Goal: Task Accomplishment & Management: Manage account settings

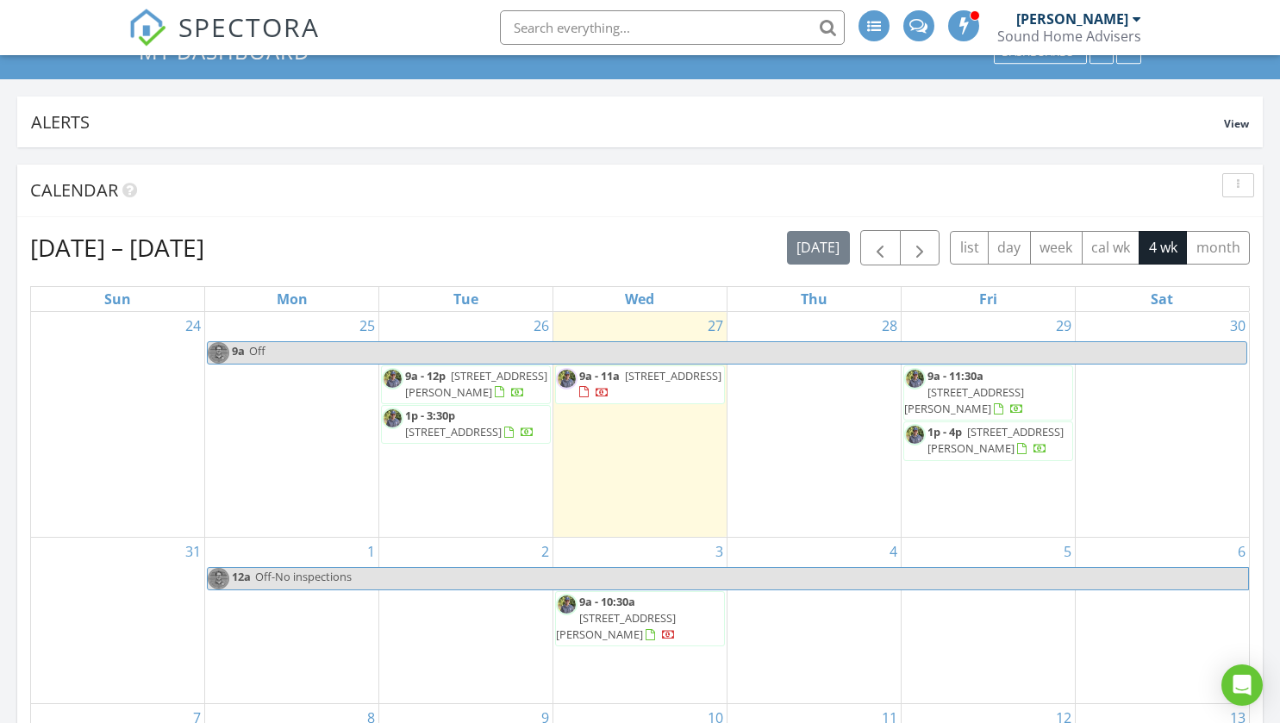
scroll to position [107, 0]
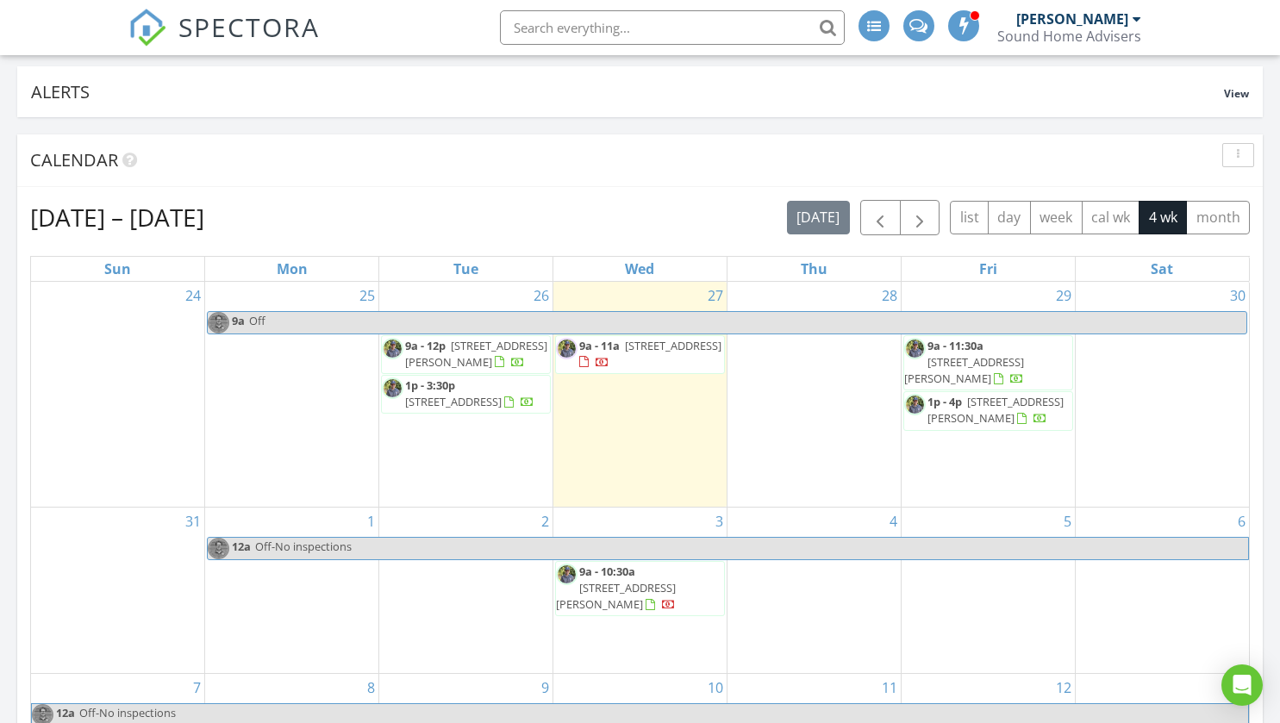
click at [428, 397] on span "5632 118th Ave SE, Bellevue 98006" at bounding box center [453, 402] width 97 height 16
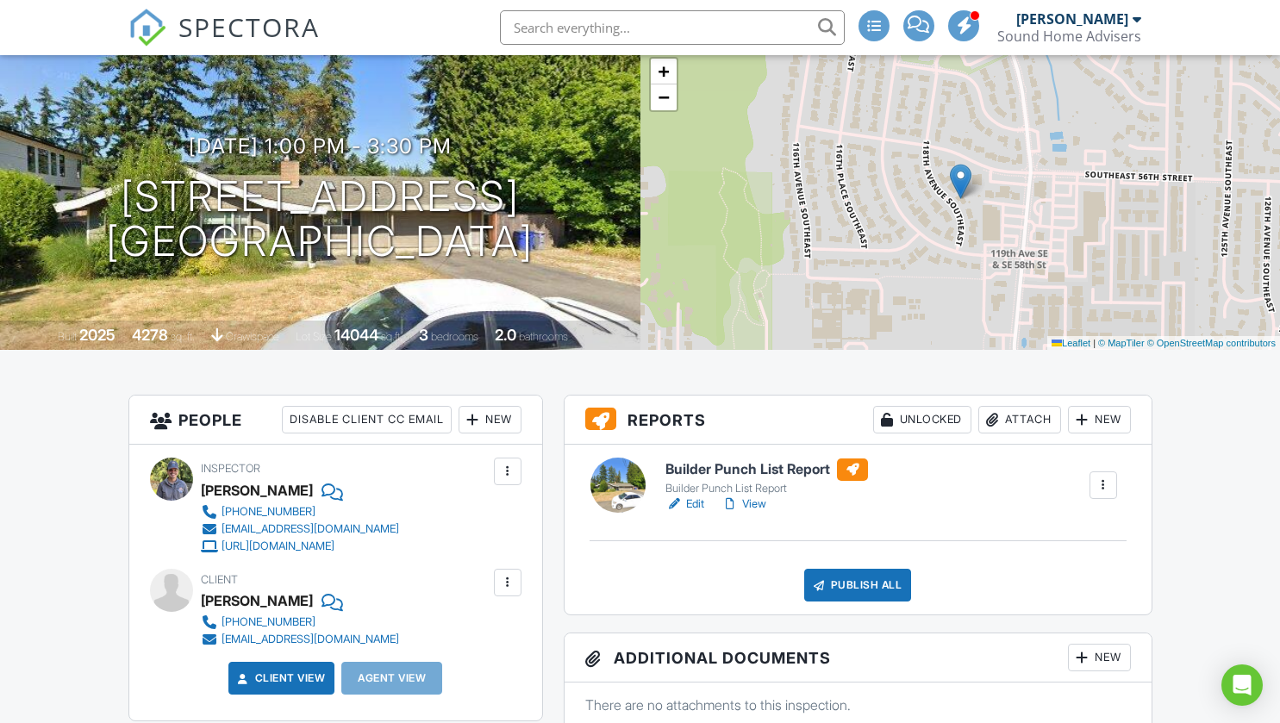
click at [755, 505] on link "View" at bounding box center [744, 504] width 45 height 17
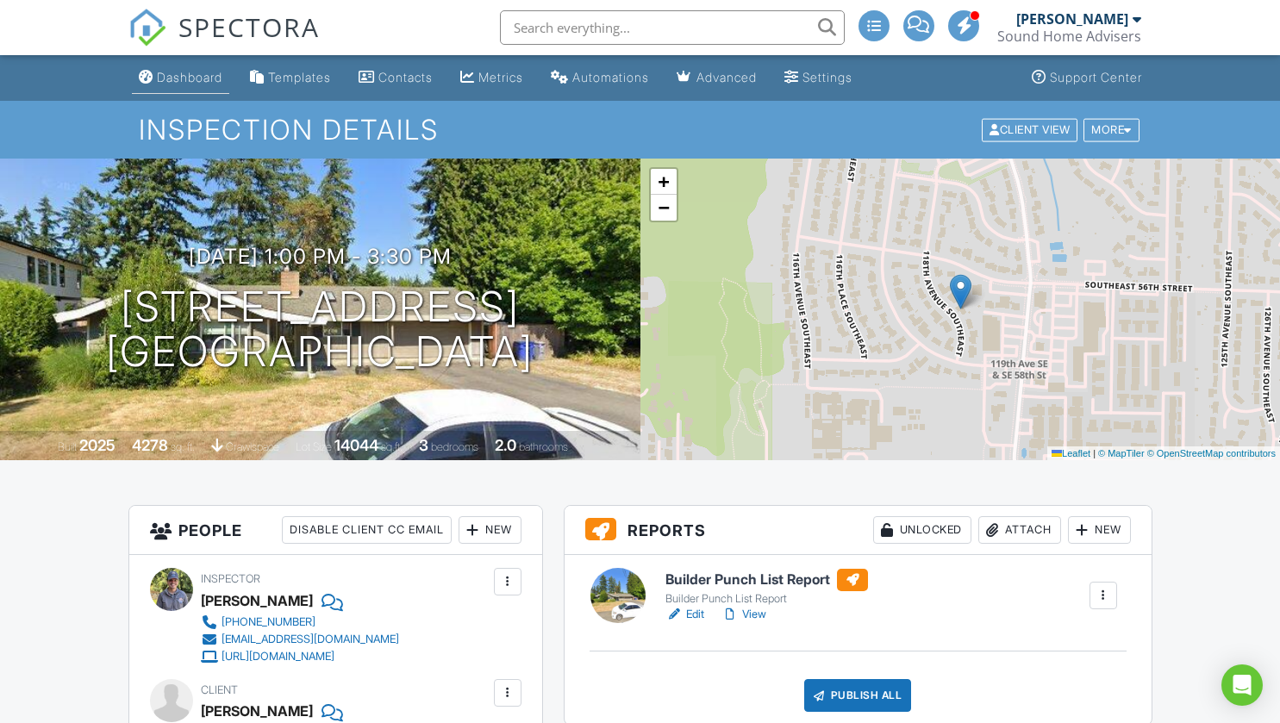
click at [193, 84] on div "Dashboard" at bounding box center [190, 77] width 66 height 15
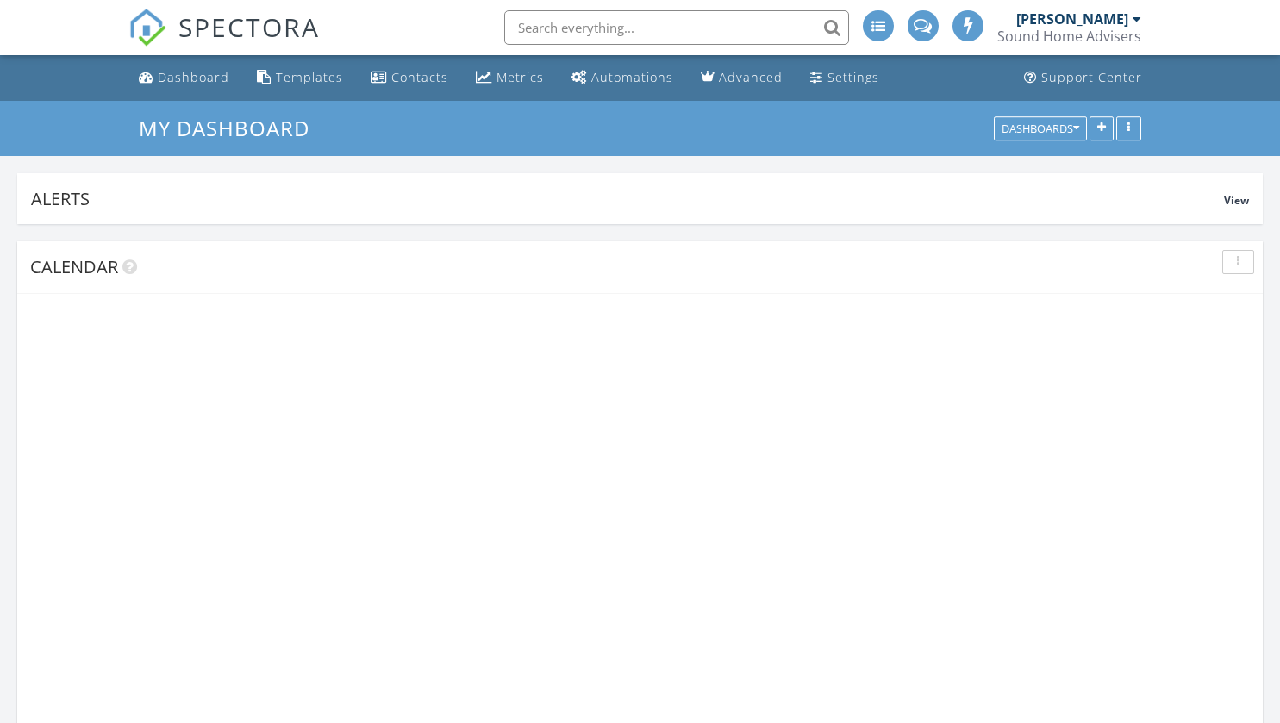
scroll to position [9, 9]
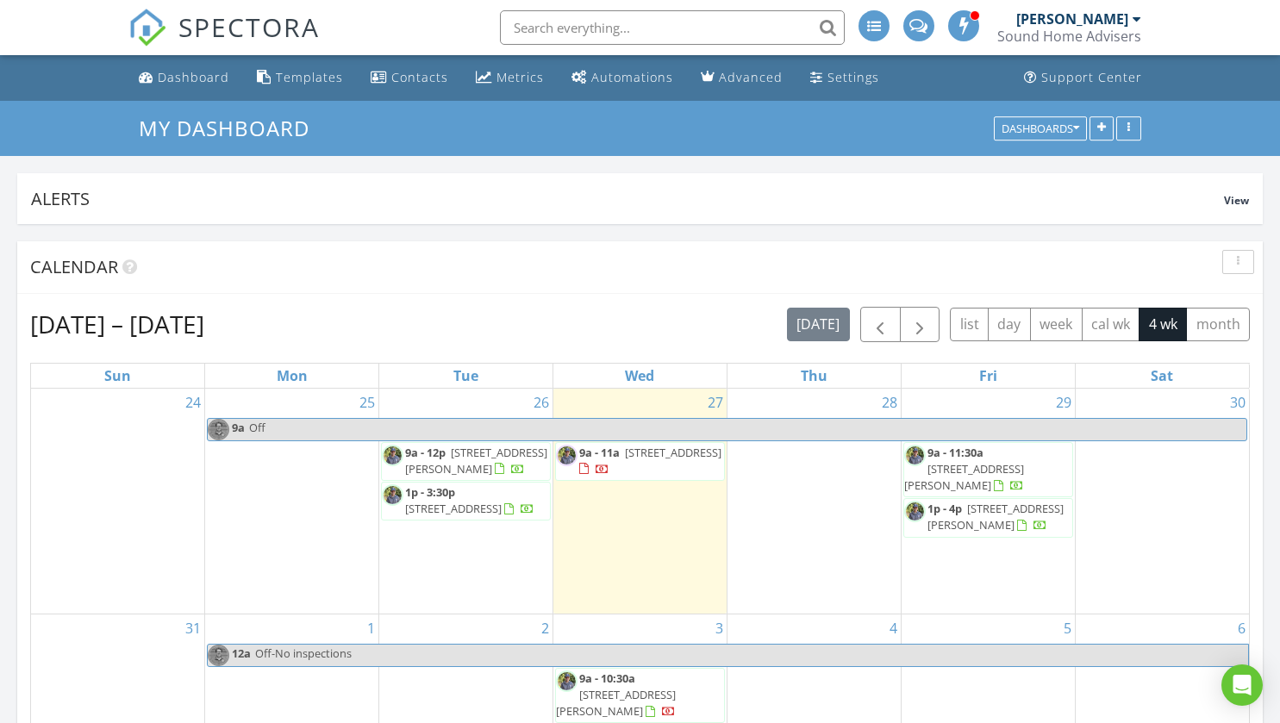
click at [918, 20] on span at bounding box center [918, 24] width 18 height 16
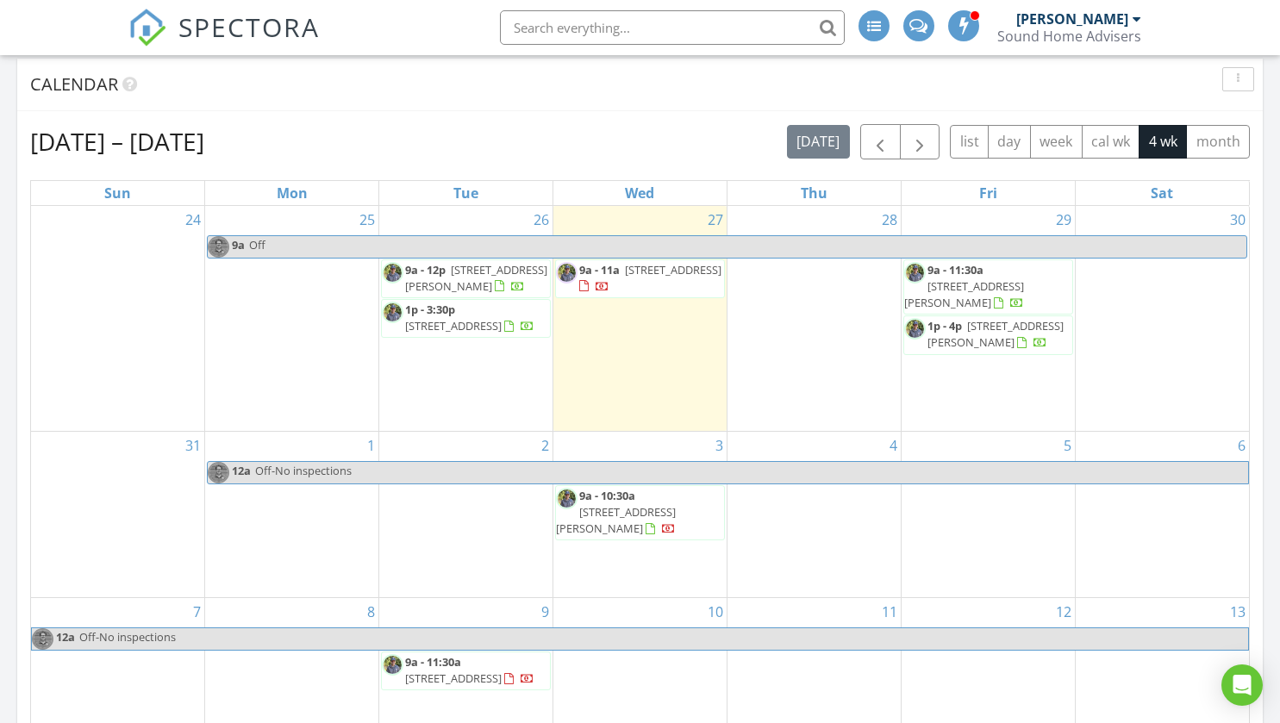
scroll to position [182, 0]
click at [973, 34] on div at bounding box center [963, 25] width 31 height 31
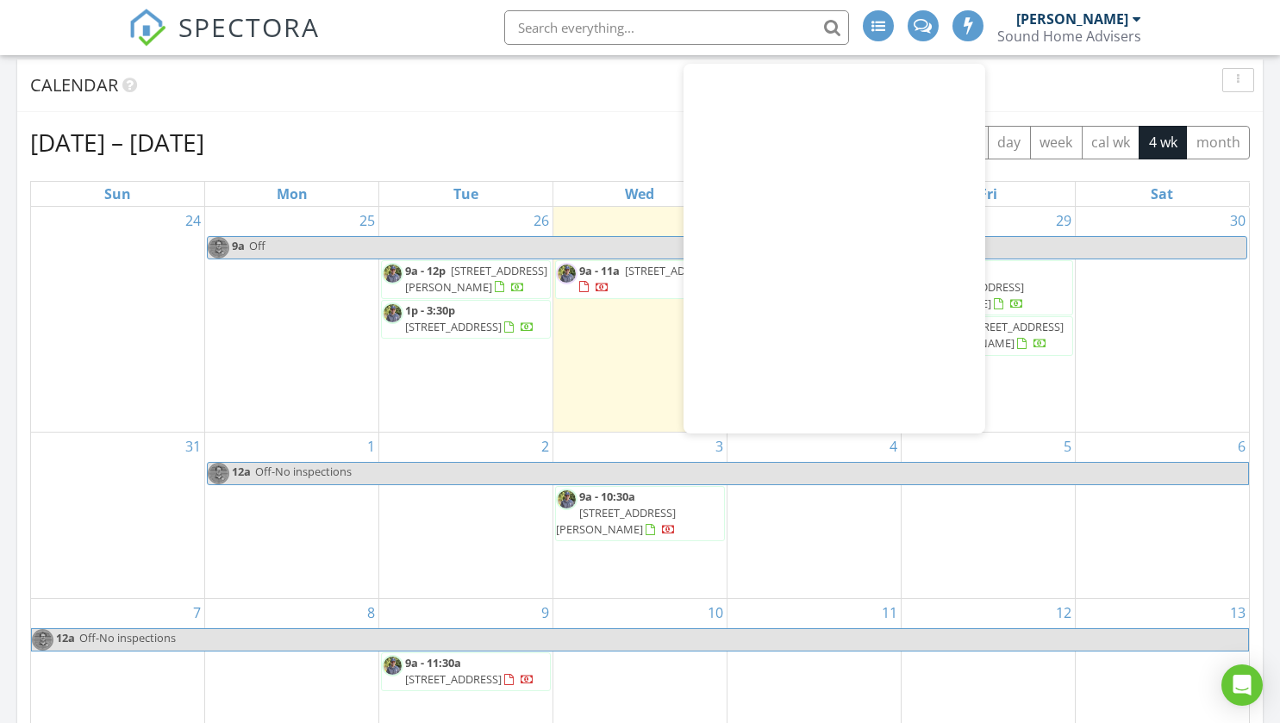
click at [619, 91] on div "Calendar" at bounding box center [627, 85] width 1194 height 26
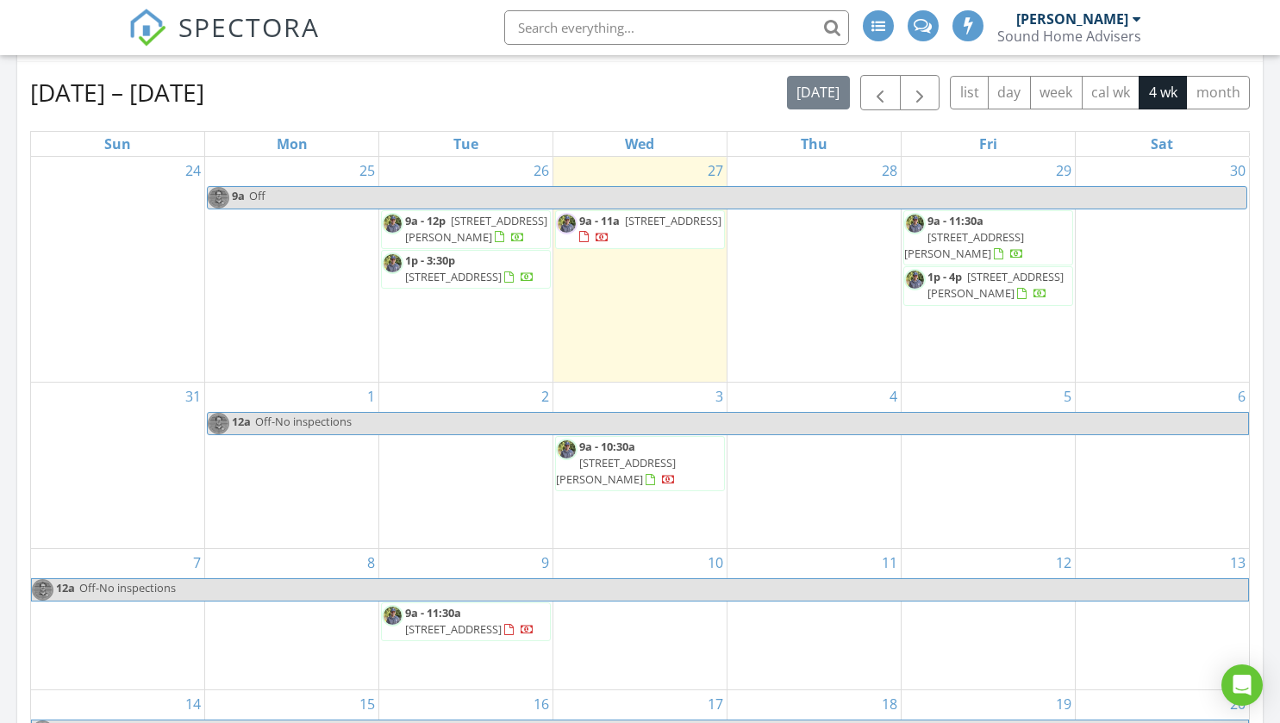
scroll to position [231, 0]
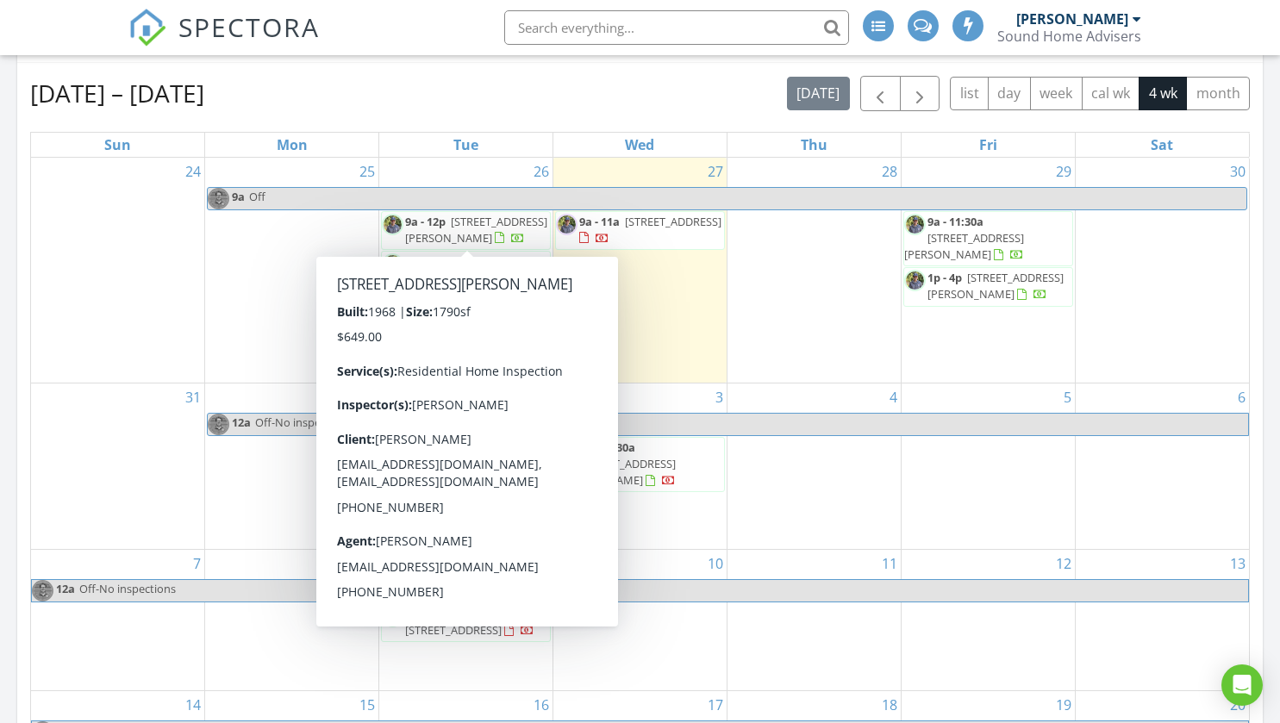
click at [458, 230] on span "[STREET_ADDRESS][PERSON_NAME]" at bounding box center [476, 230] width 142 height 32
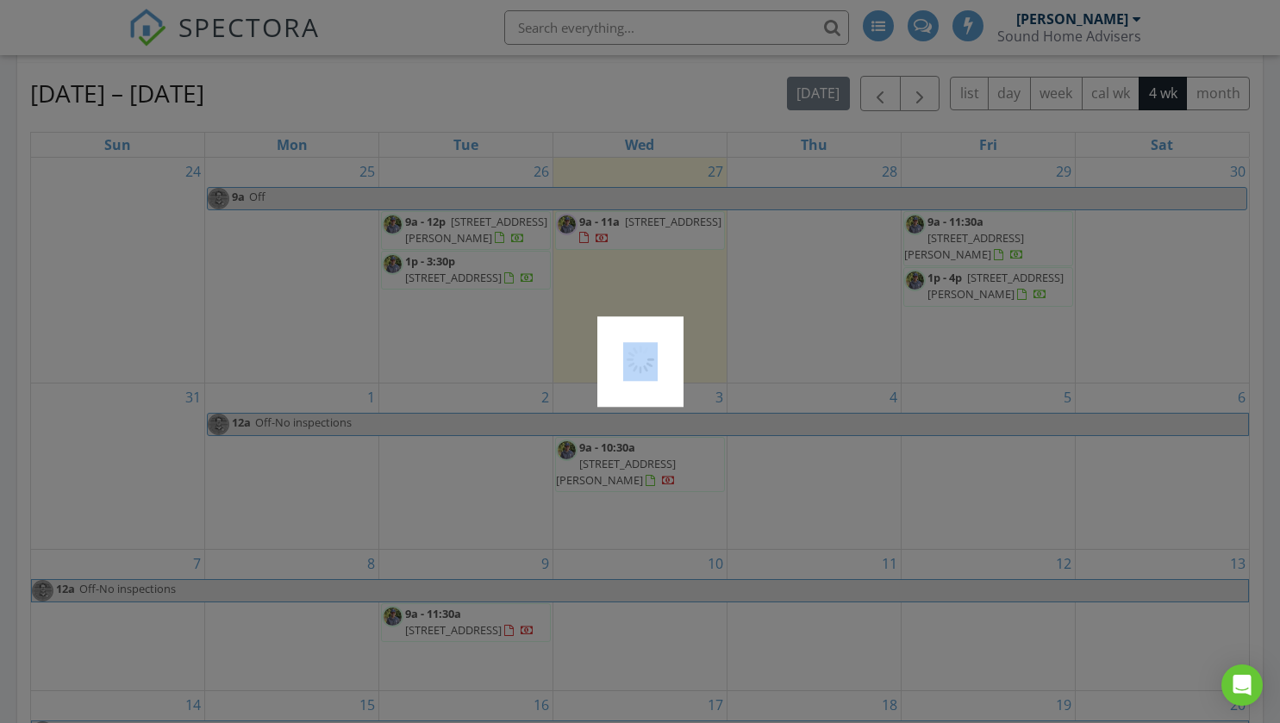
click at [458, 230] on div at bounding box center [640, 361] width 1280 height 723
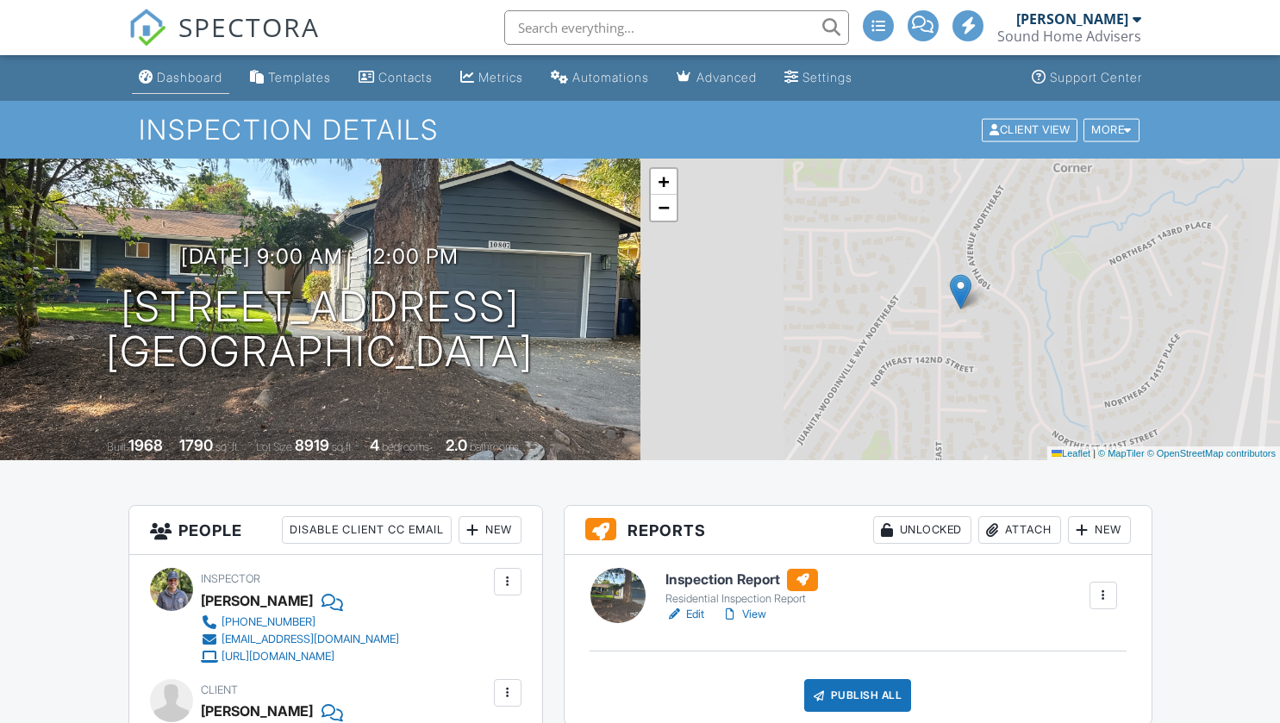
click at [212, 78] on div "Dashboard" at bounding box center [190, 77] width 66 height 15
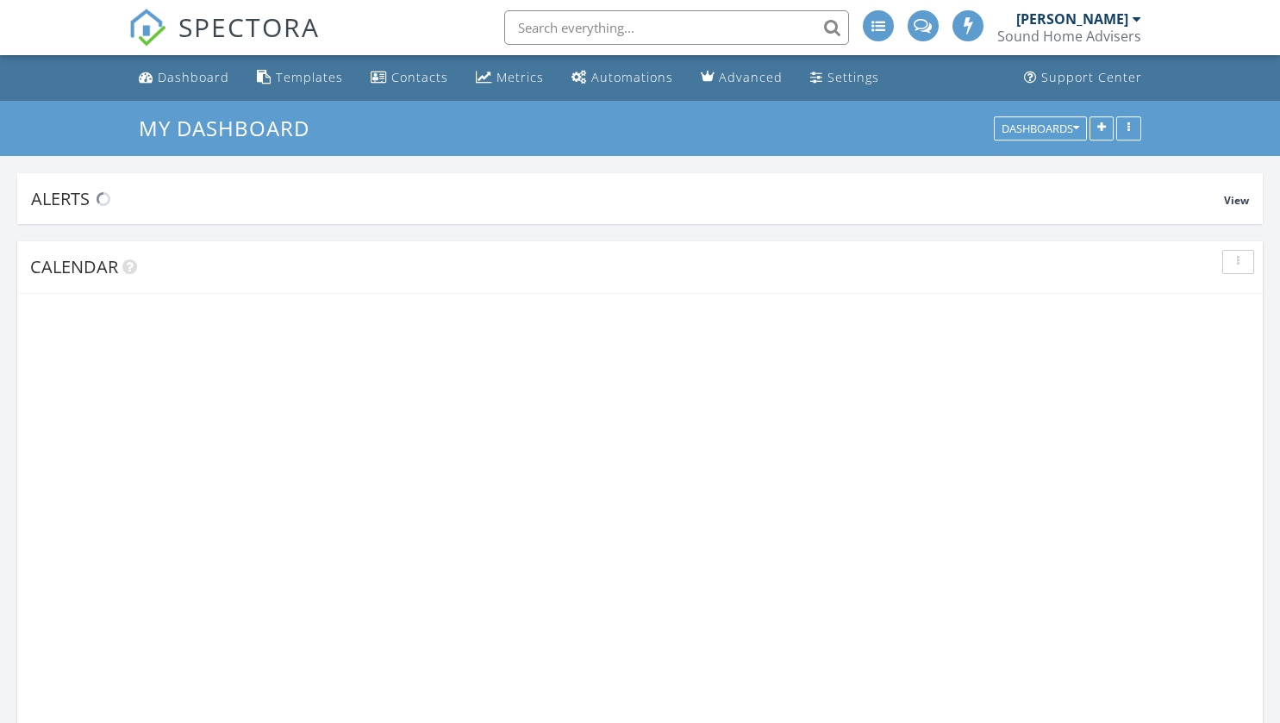
scroll to position [1596, 1307]
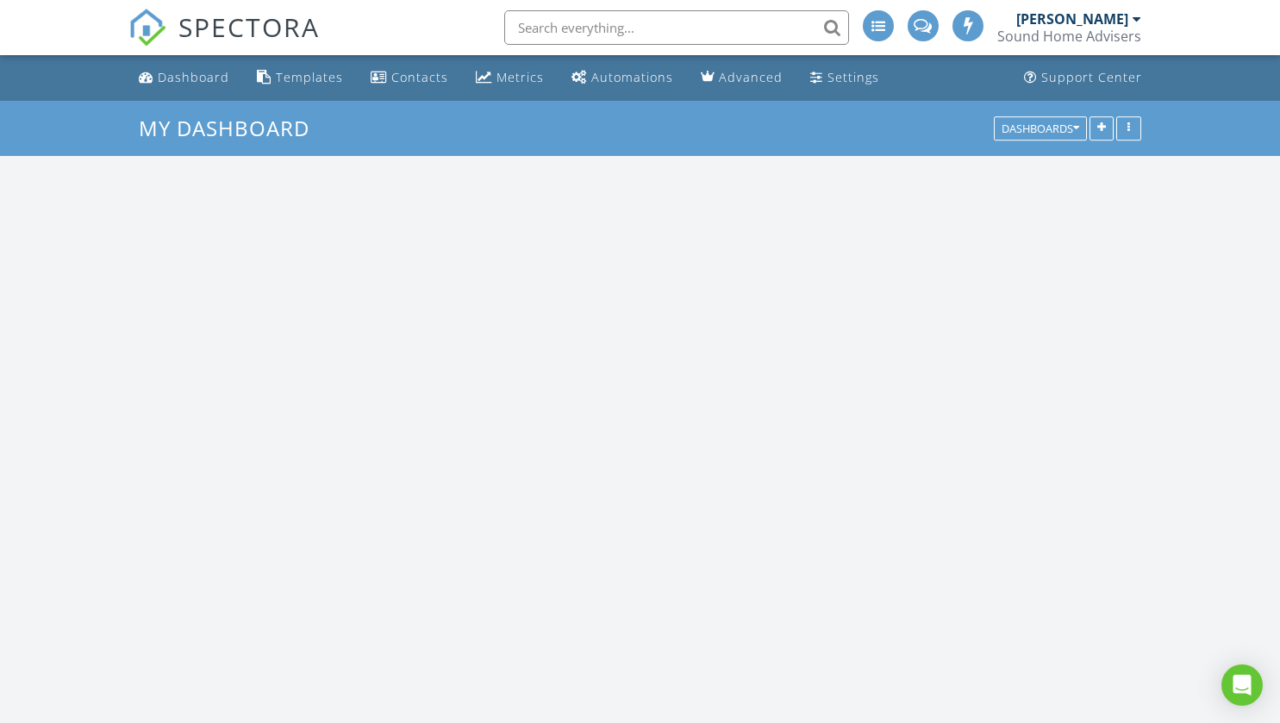
scroll to position [1596, 1307]
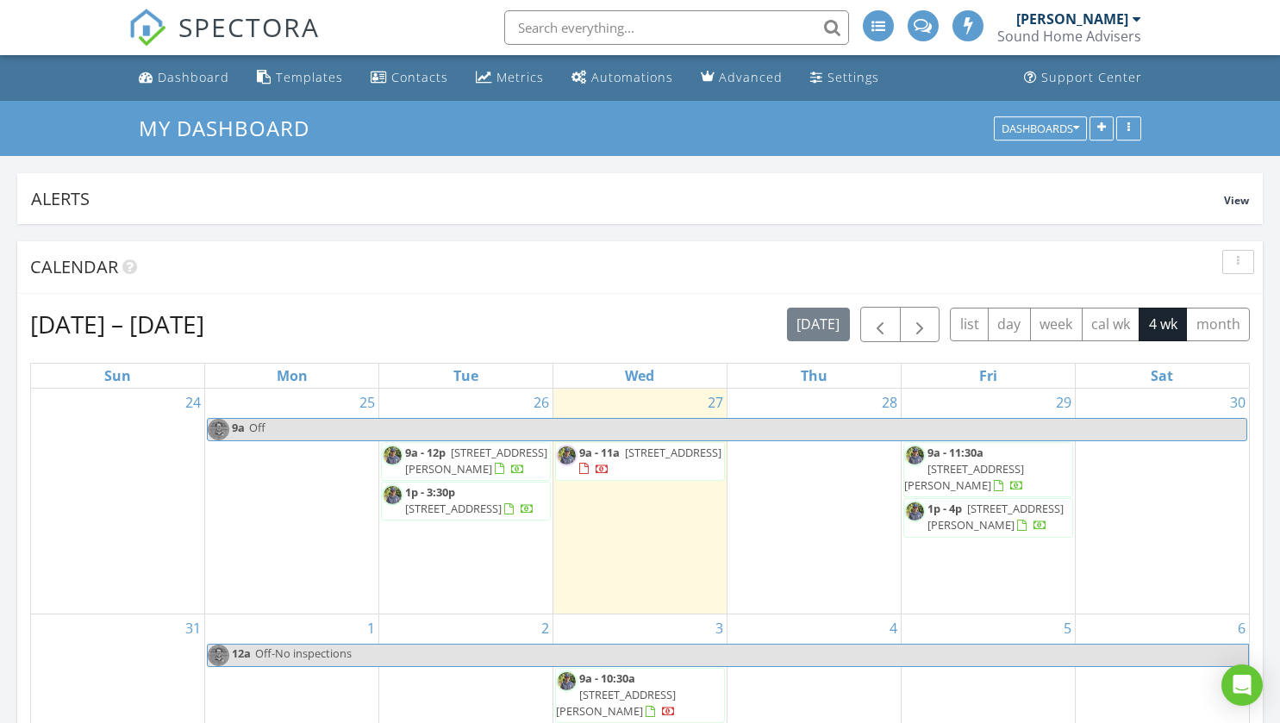
click at [447, 497] on span "1p - 3:30p" at bounding box center [430, 492] width 50 height 16
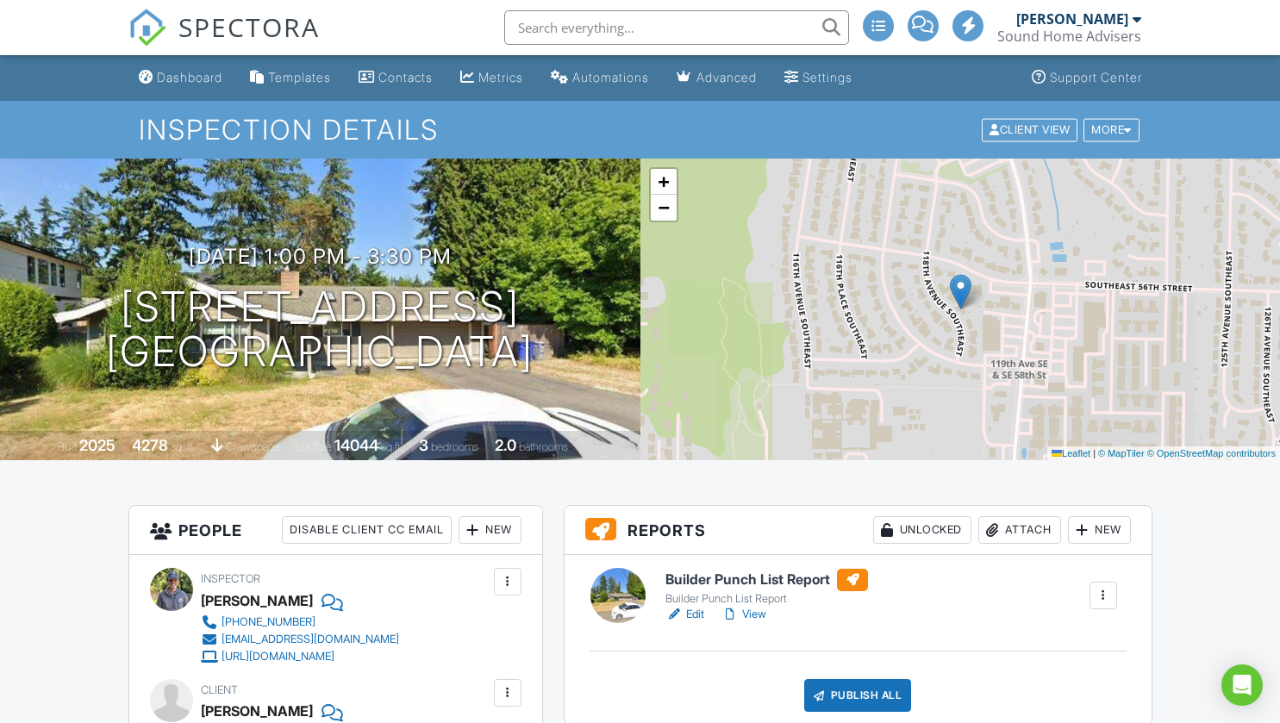
click at [760, 616] on link "View" at bounding box center [744, 614] width 45 height 17
